Goal: Find specific page/section: Find specific page/section

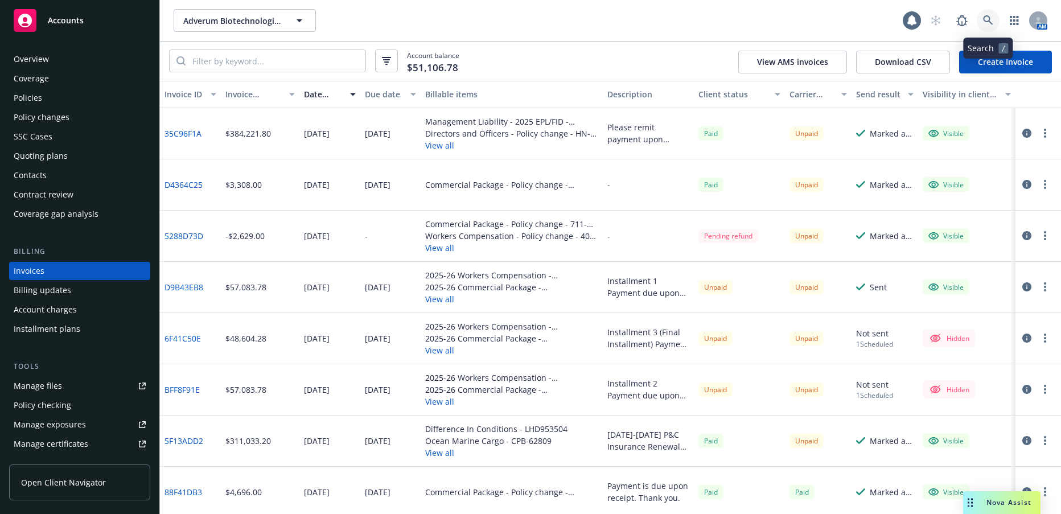
click at [989, 20] on icon at bounding box center [988, 20] width 10 height 10
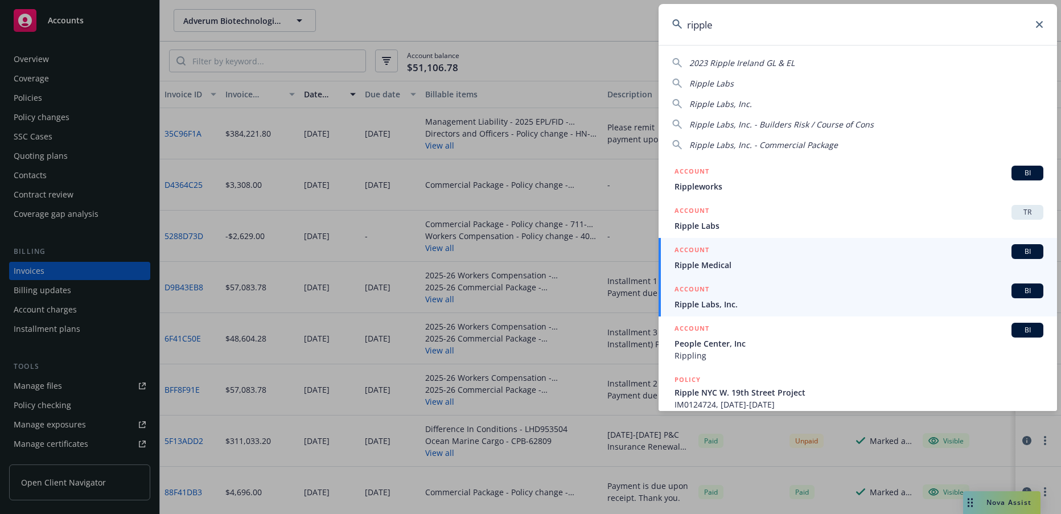
type input "ripple"
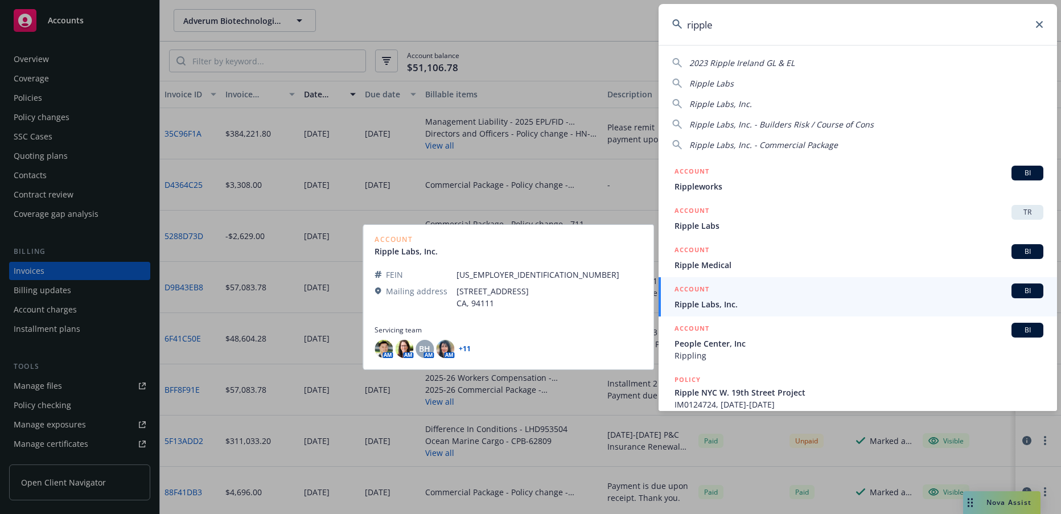
click at [712, 302] on span "Ripple Labs, Inc." at bounding box center [858, 304] width 369 height 12
